Goal: Transaction & Acquisition: Purchase product/service

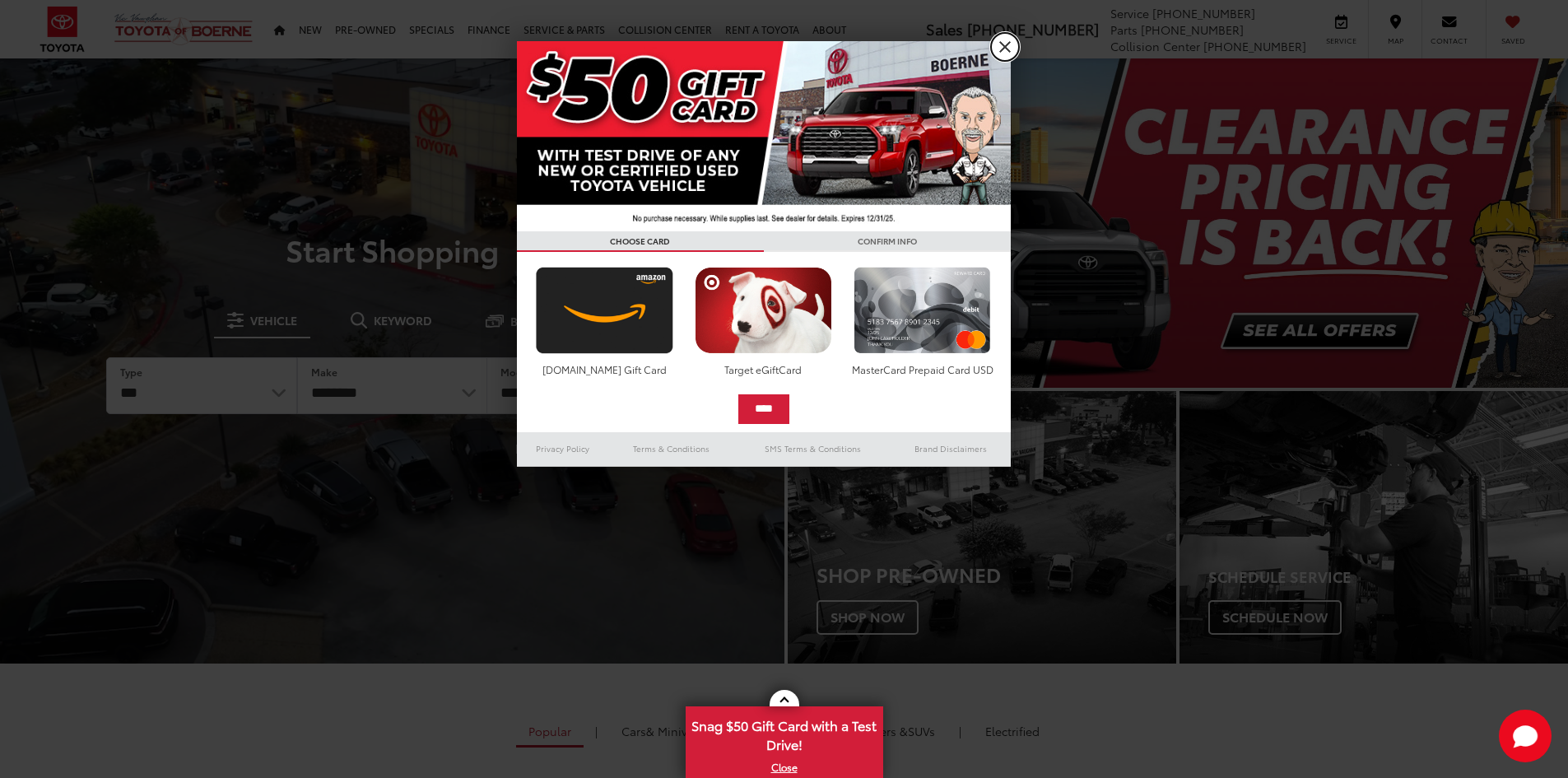
click at [1002, 52] on link "X" at bounding box center [1005, 47] width 28 height 28
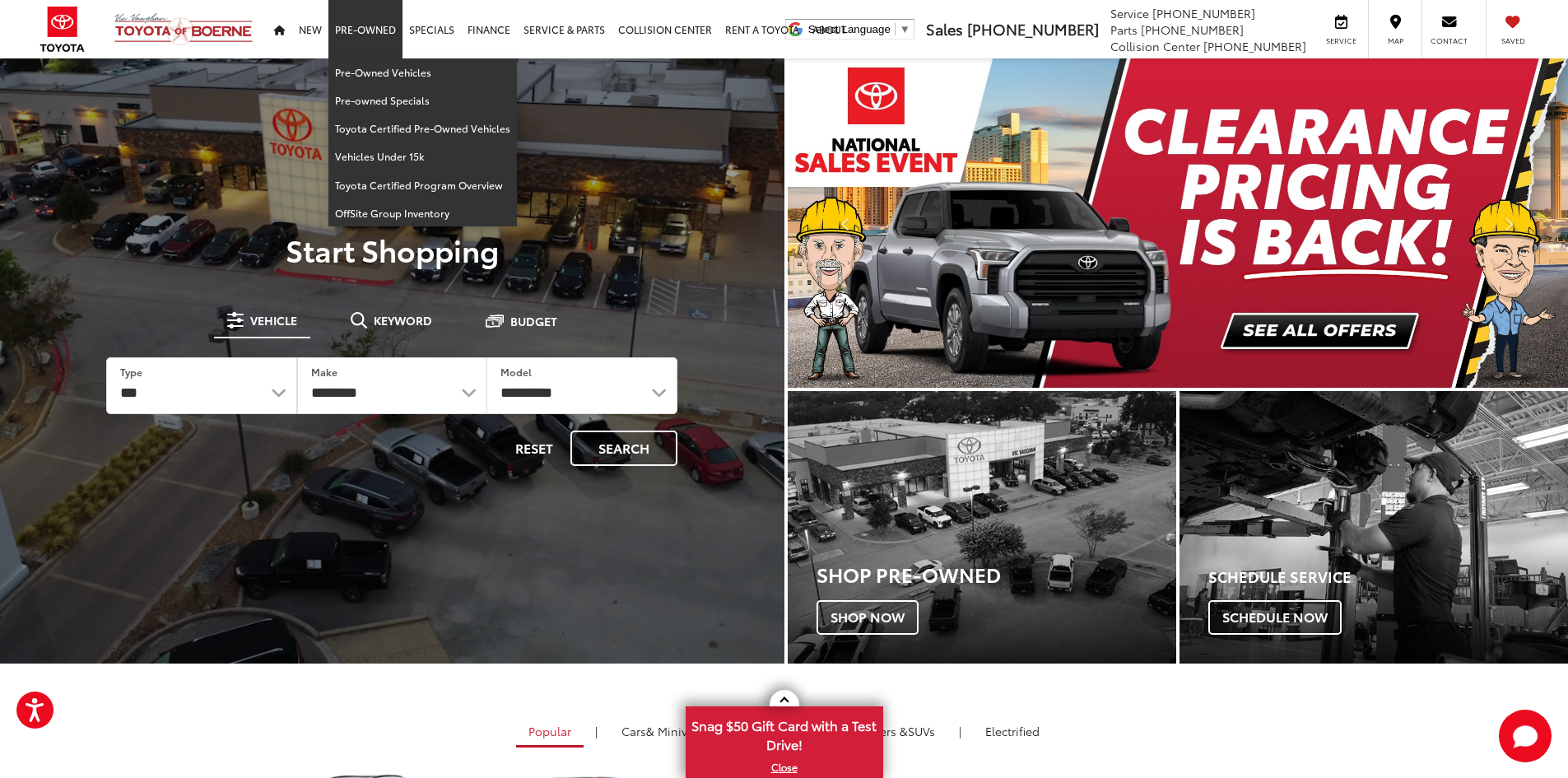
click at [366, 31] on link "Pre-Owned" at bounding box center [365, 29] width 74 height 59
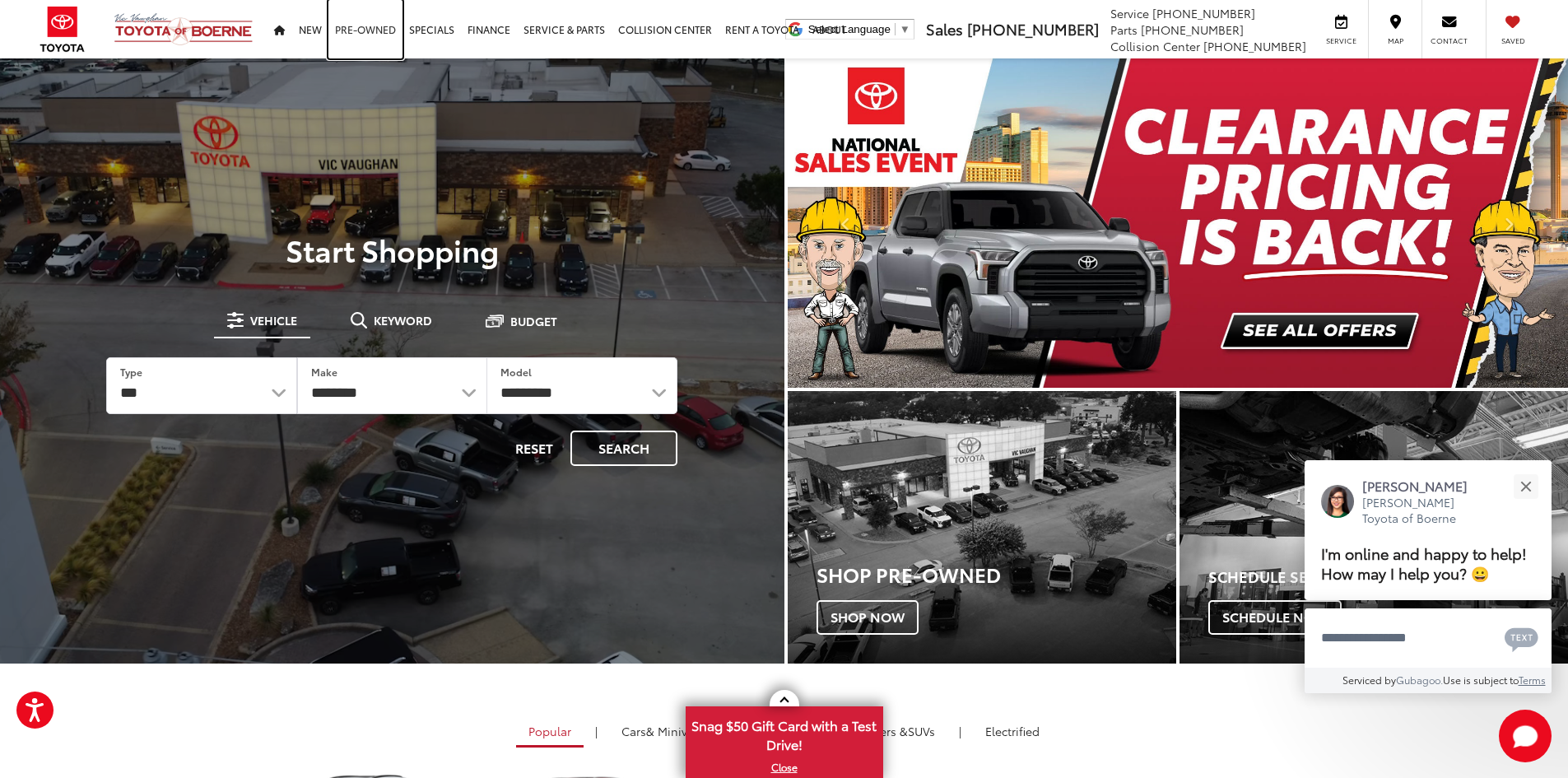
click at [357, 32] on link "Pre-Owned" at bounding box center [365, 29] width 74 height 59
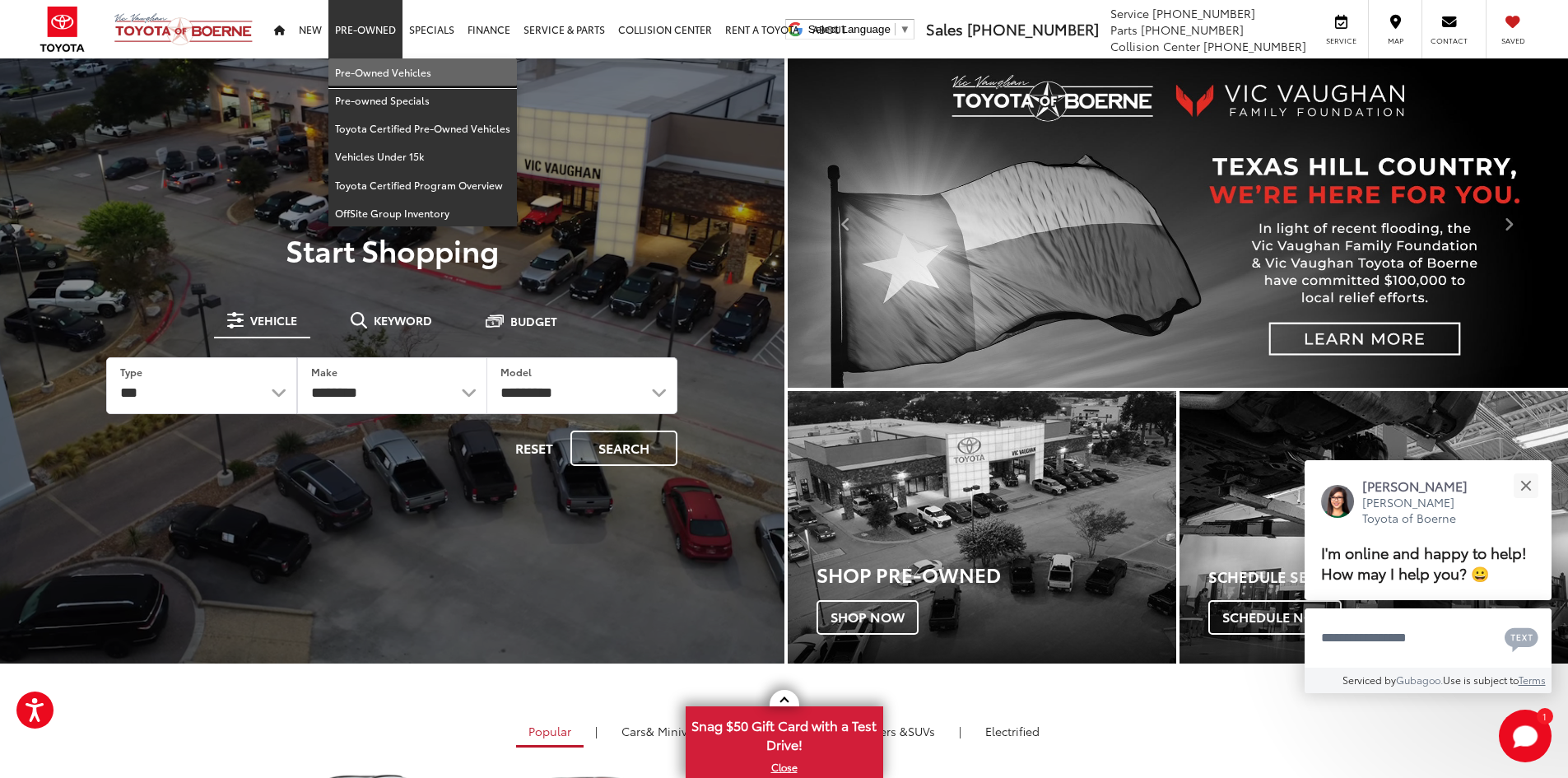
click at [387, 72] on link "Pre-Owned Vehicles" at bounding box center [422, 73] width 188 height 28
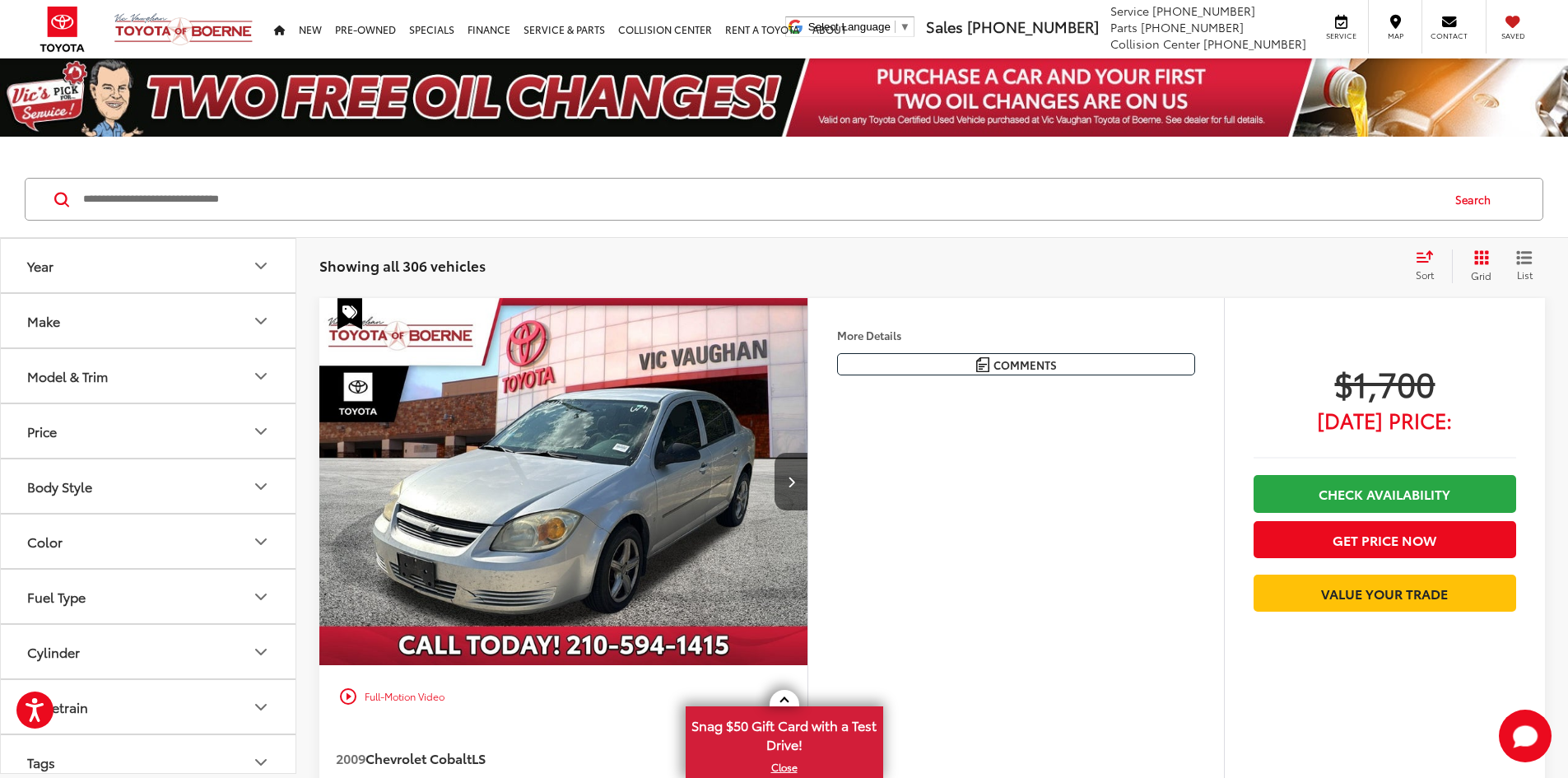
click at [215, 386] on button "Model & Trim" at bounding box center [149, 375] width 296 height 53
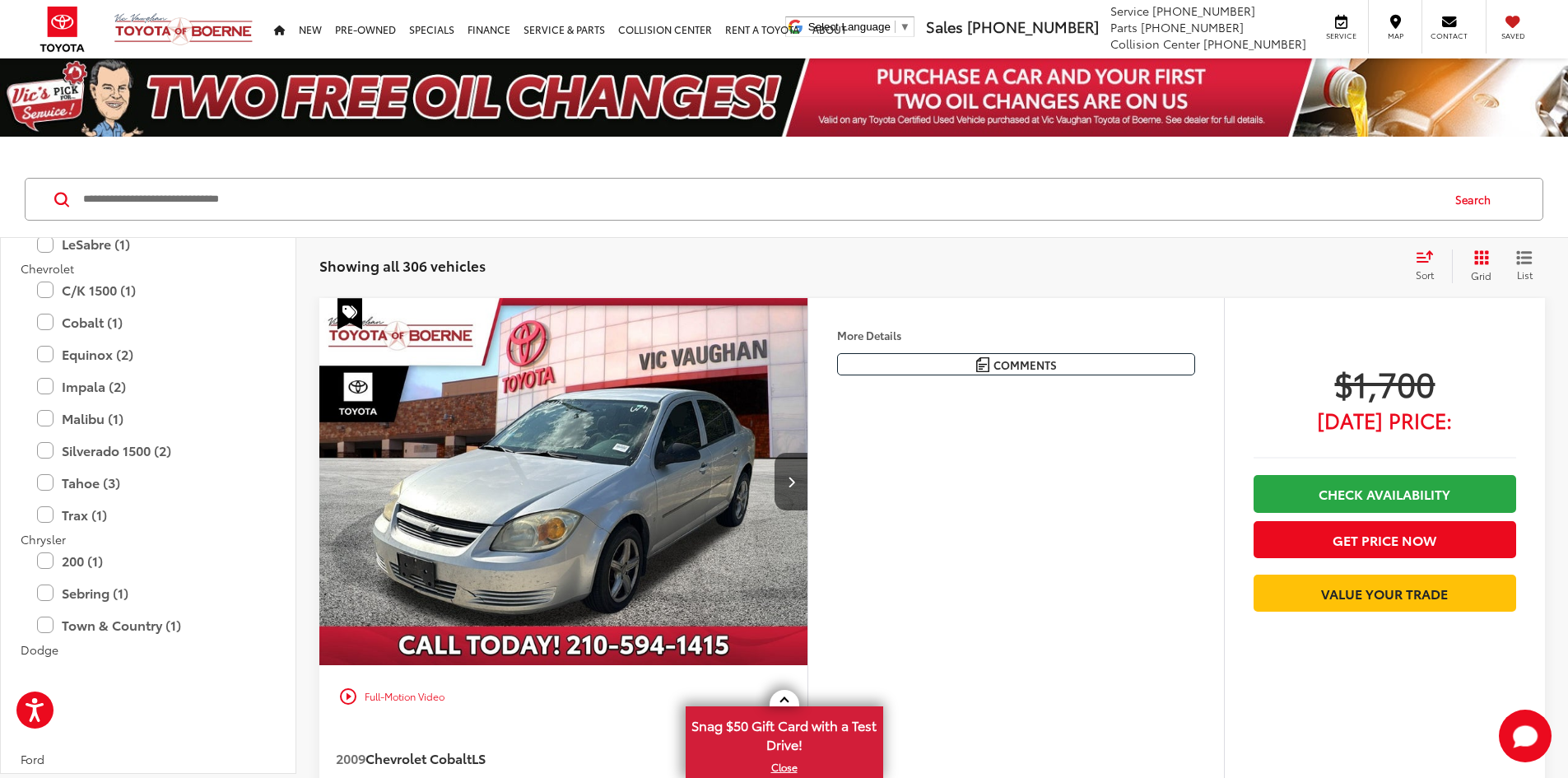
scroll to position [247, 0]
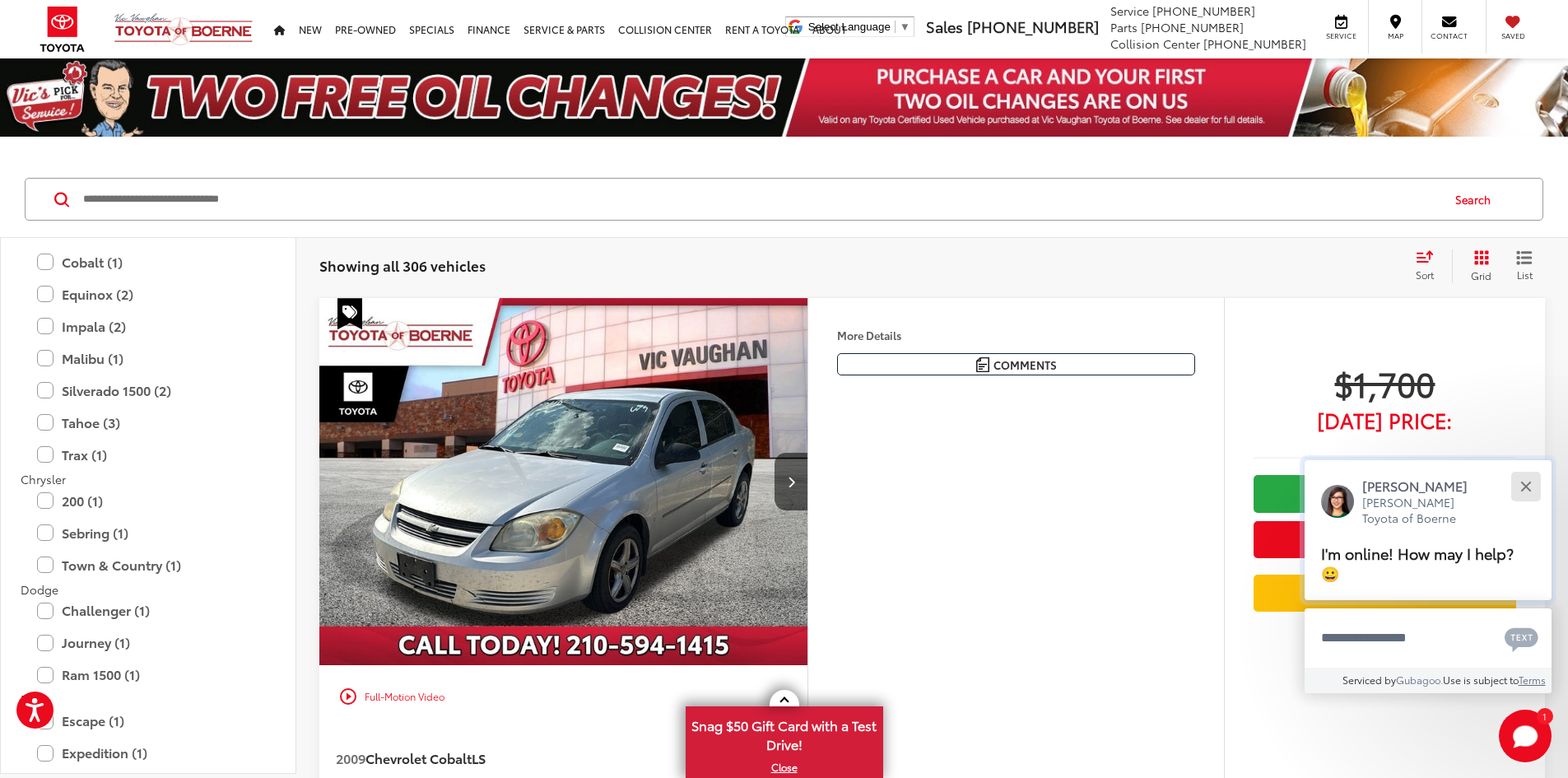
click at [1530, 481] on div "Close" at bounding box center [1526, 486] width 11 height 11
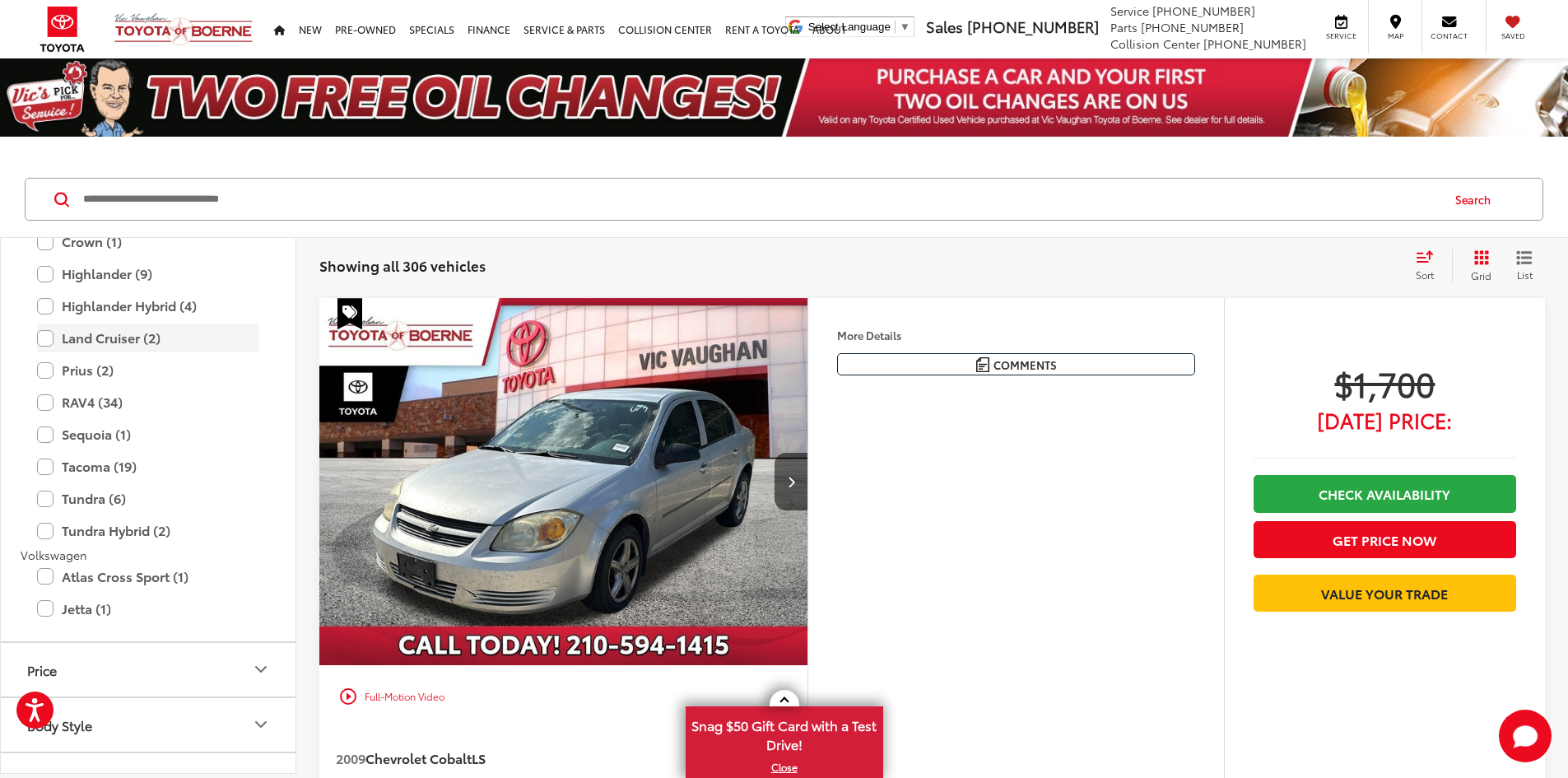
scroll to position [2717, 0]
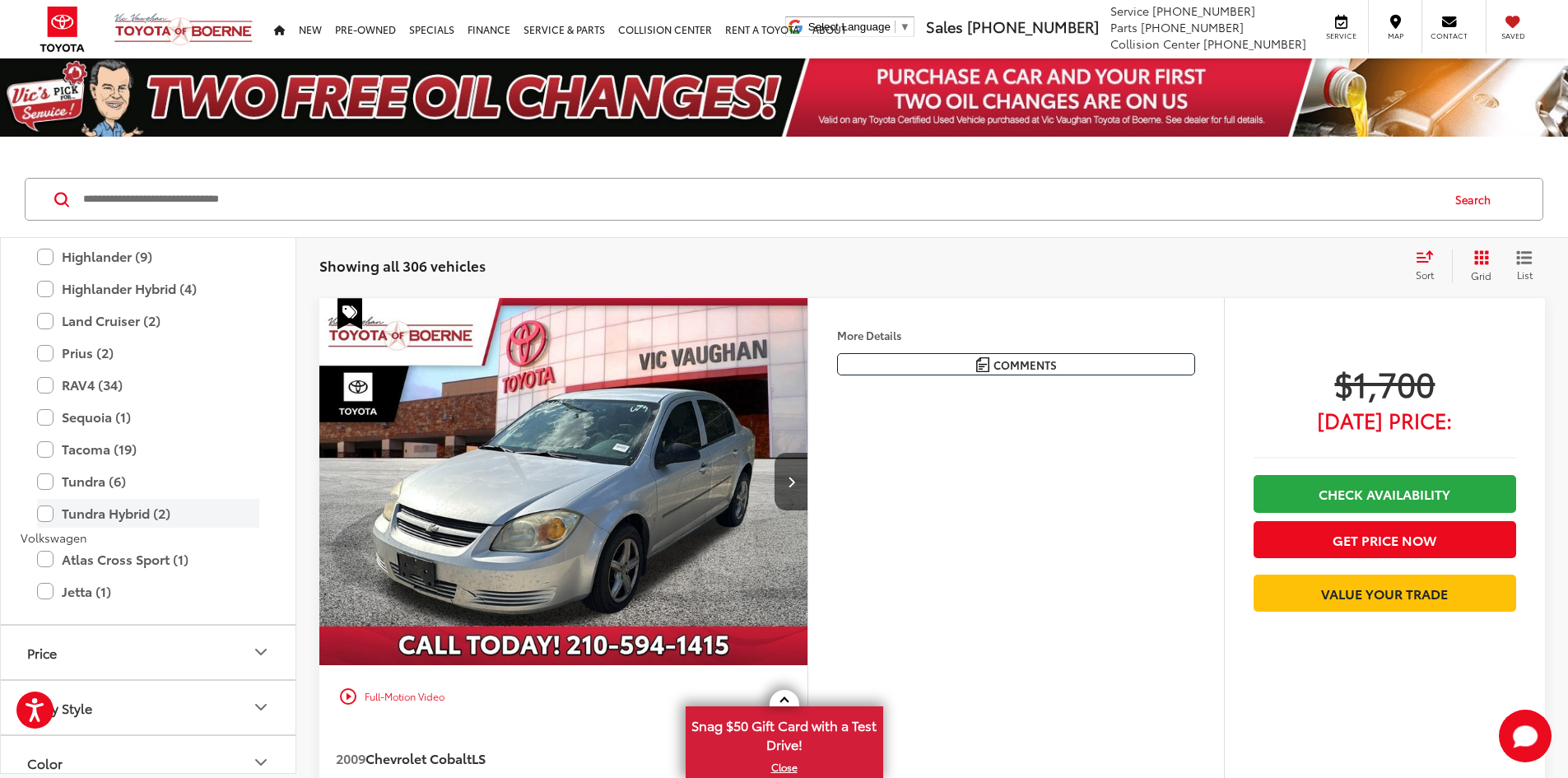
click at [38, 512] on label "Tundra Hybrid (2)" at bounding box center [148, 513] width 222 height 29
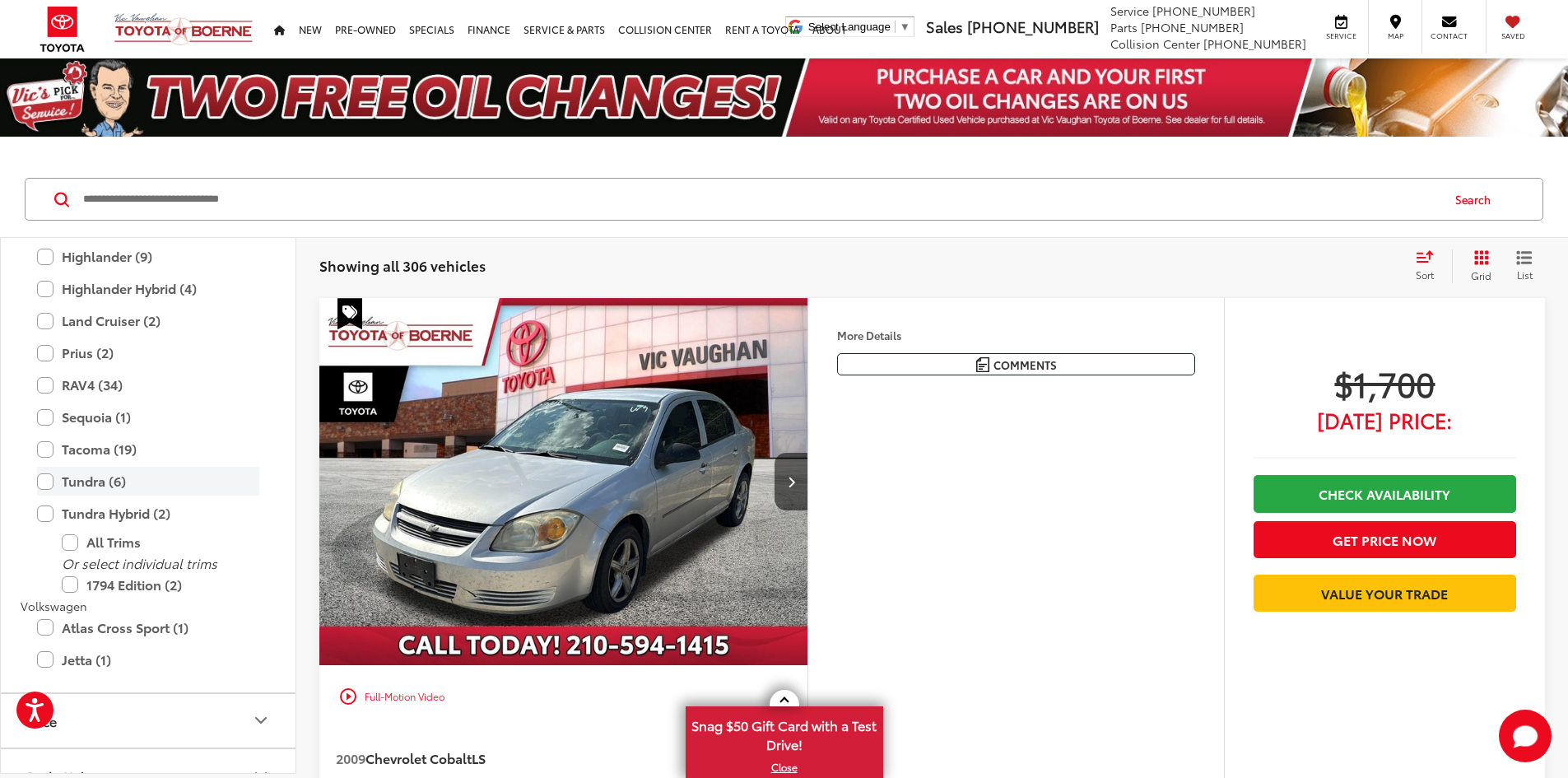
click at [47, 483] on label "Tundra (6)" at bounding box center [148, 481] width 222 height 29
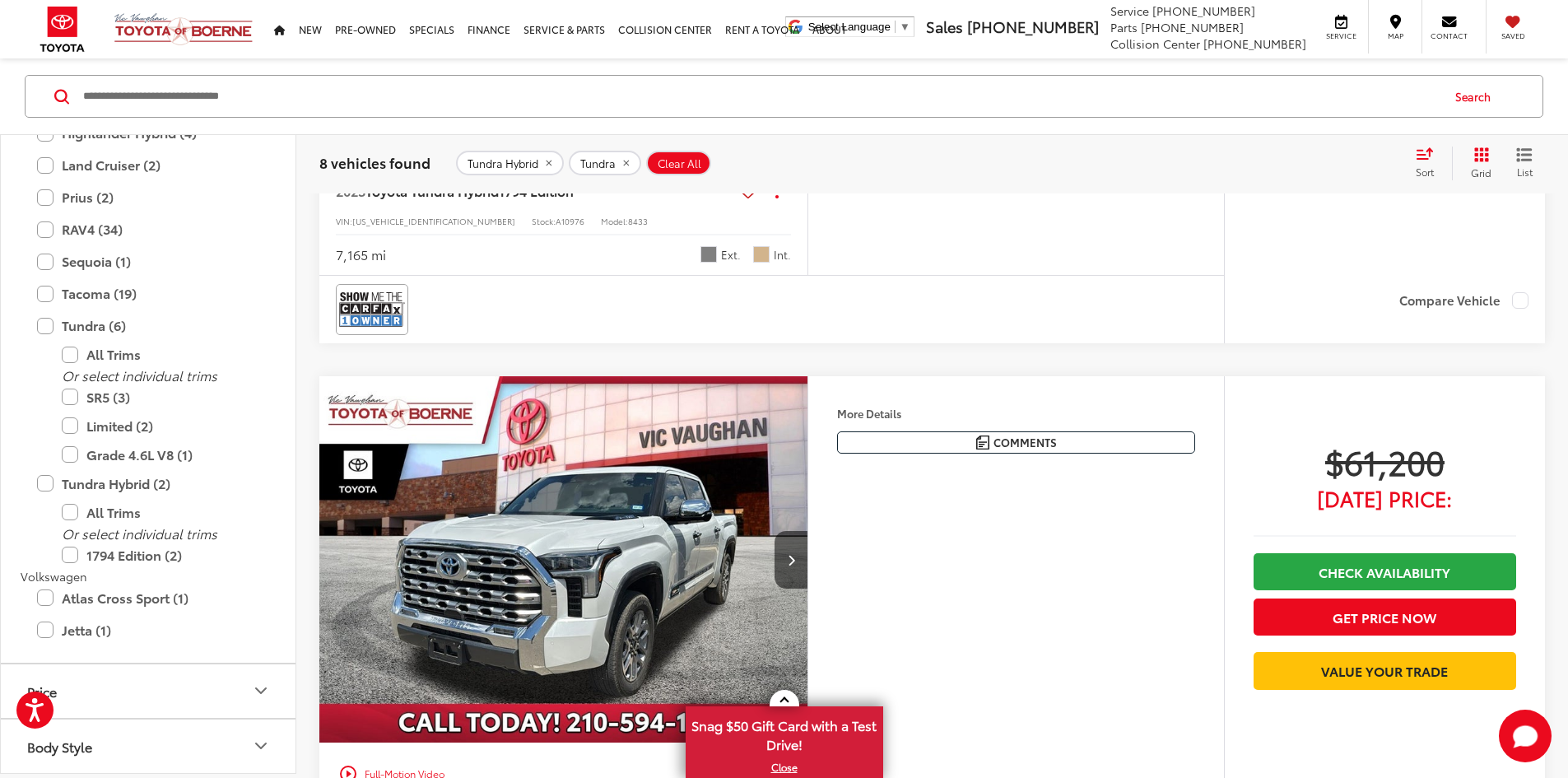
scroll to position [3787, 0]
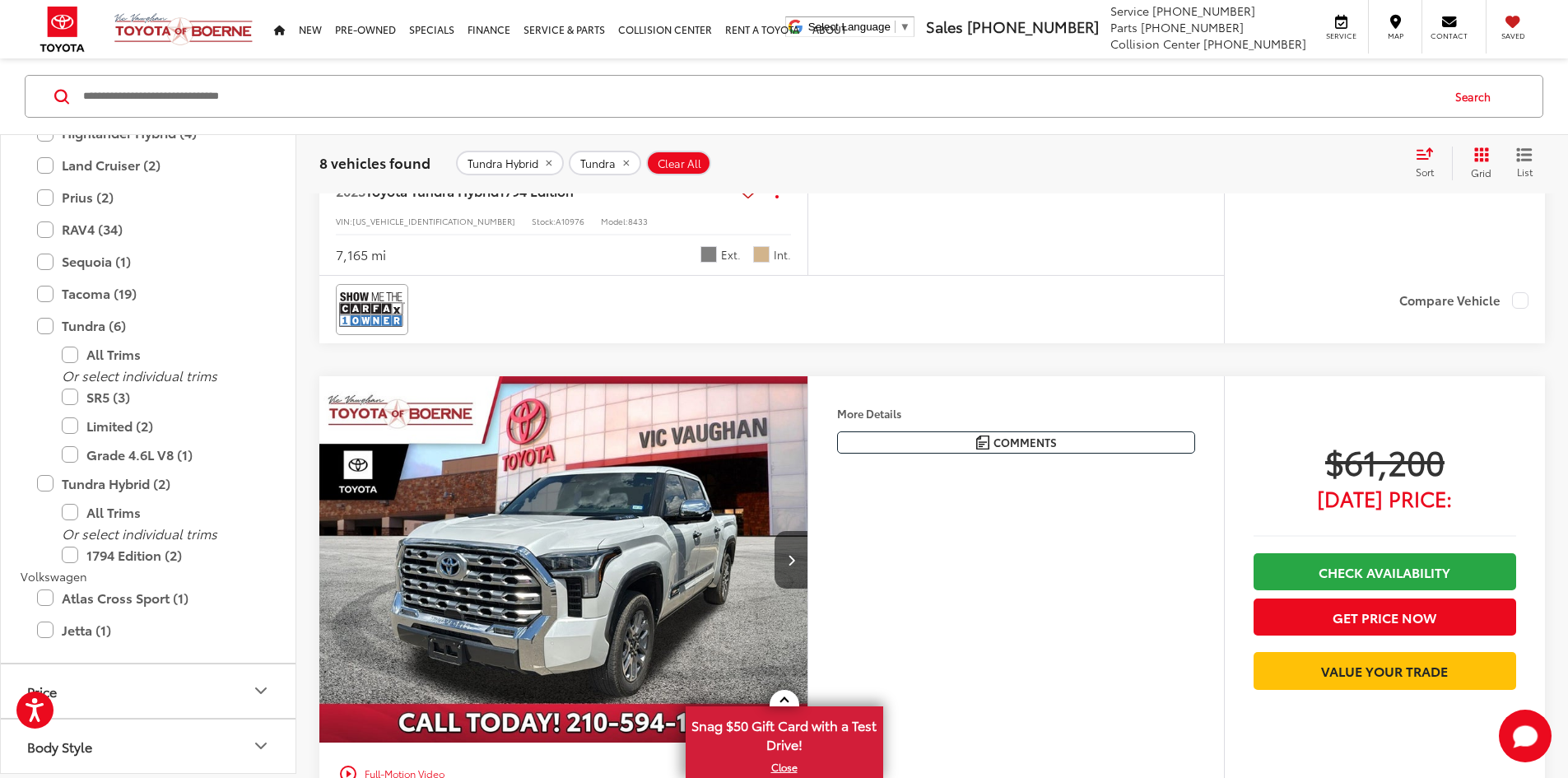
scroll to position [3211, 0]
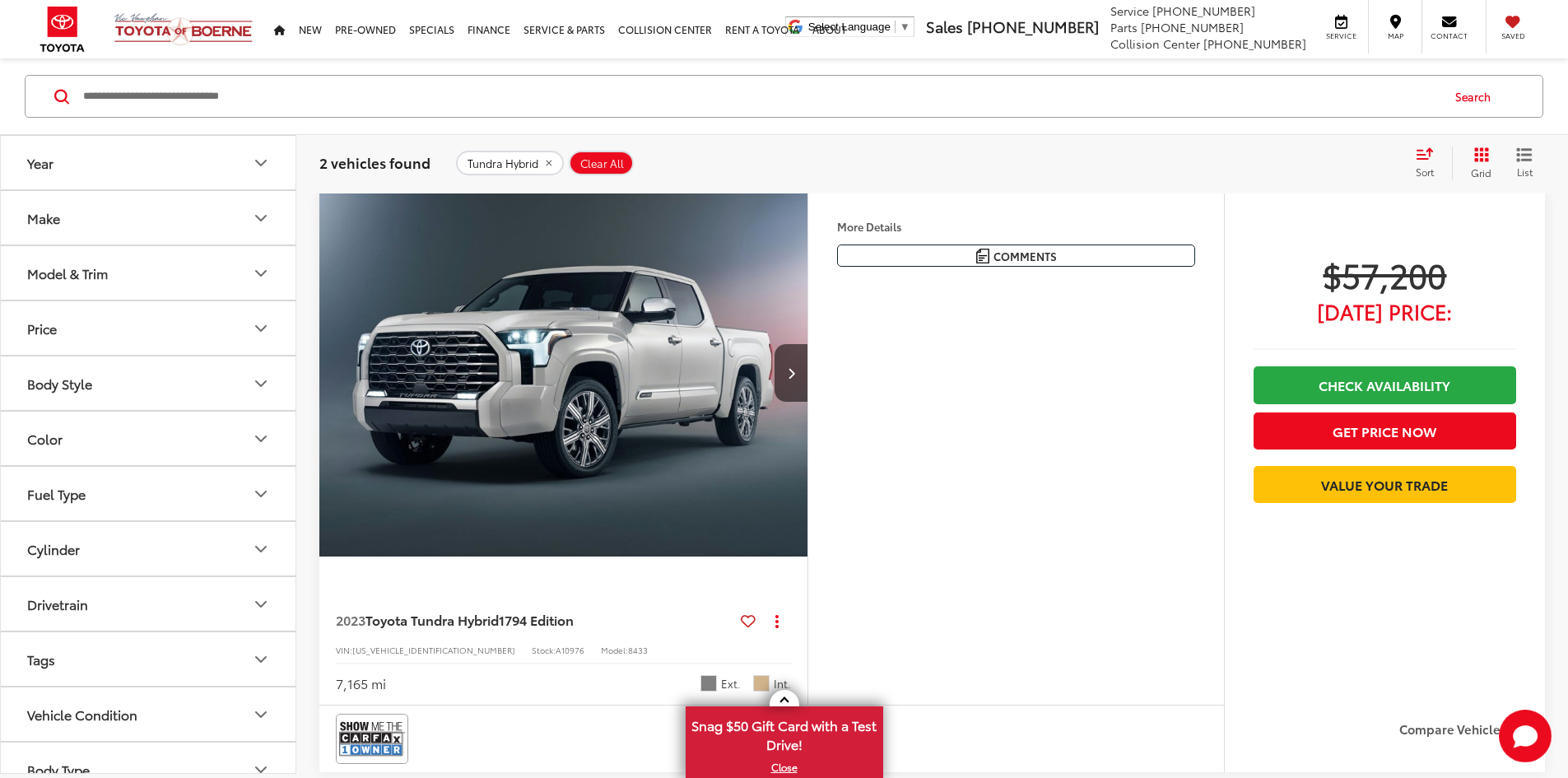
scroll to position [103, 0]
